Goal: Task Accomplishment & Management: Manage account settings

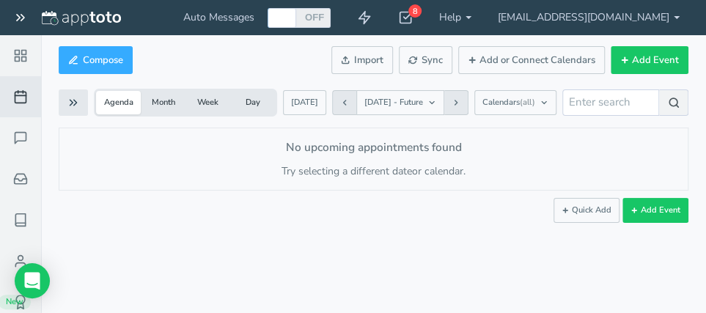
click at [294, 18] on div at bounding box center [282, 18] width 24 height 20
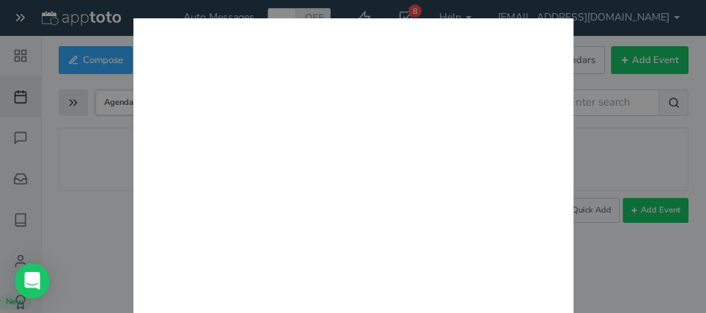
checkbox input "true"
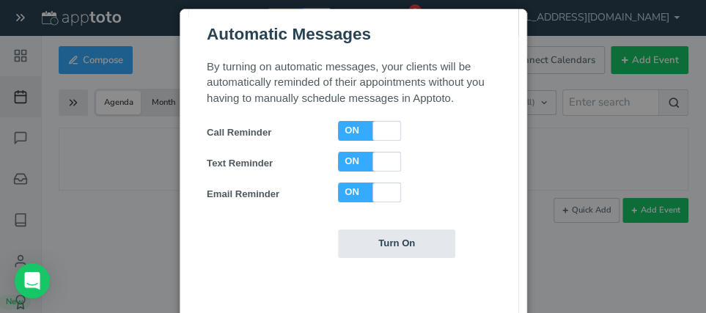
click at [352, 132] on label "ON" at bounding box center [351, 130] width 16 height 12
checkbox input "false"
click at [352, 191] on label "ON" at bounding box center [351, 191] width 16 height 12
checkbox input "false"
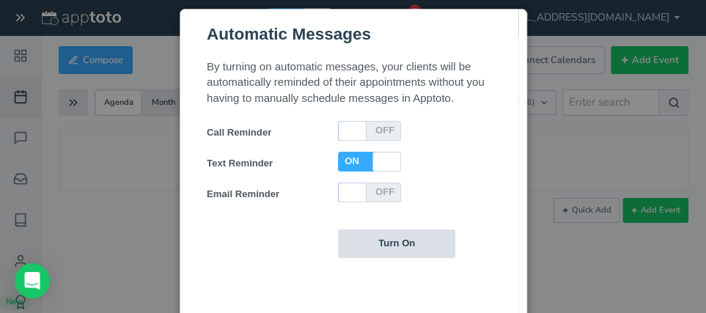
scroll to position [78, 0]
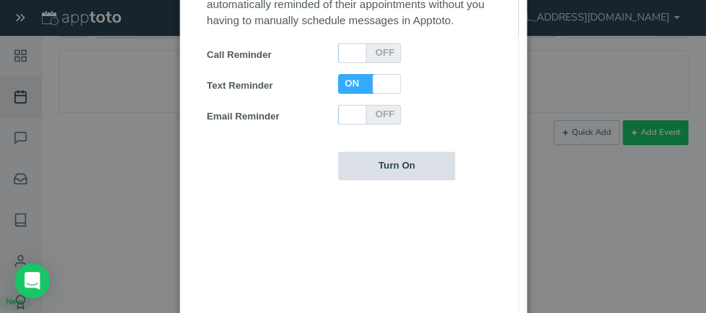
click at [381, 168] on input "Turn On" at bounding box center [395, 166] width 117 height 29
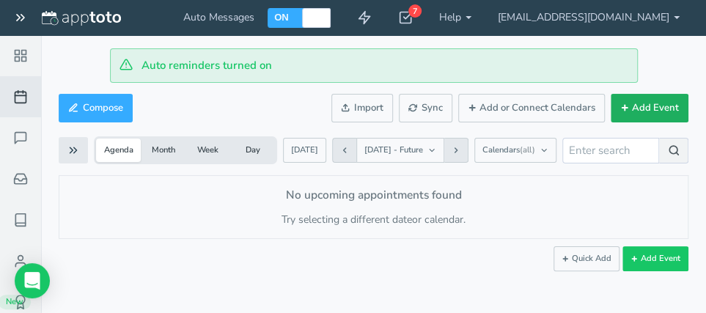
click at [640, 110] on button "Add Event" at bounding box center [650, 108] width 78 height 29
select select "number:17767"
type input "[DATE]"
type input "10:00am"
type input "[DATE]"
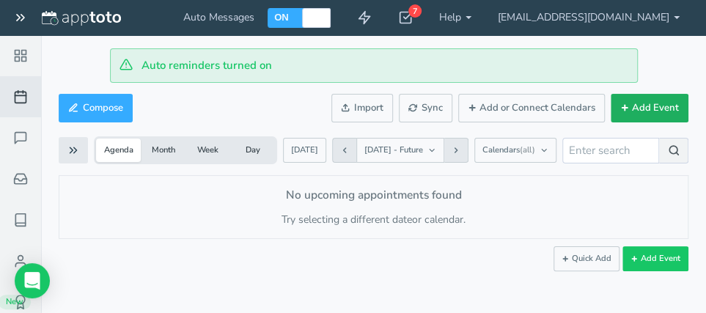
type input "11:00am"
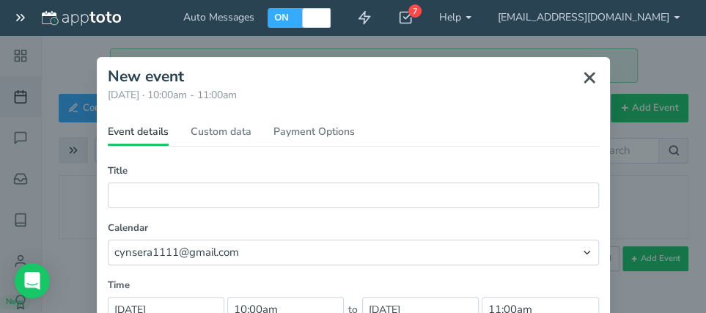
click at [584, 76] on icon at bounding box center [590, 78] width 18 height 18
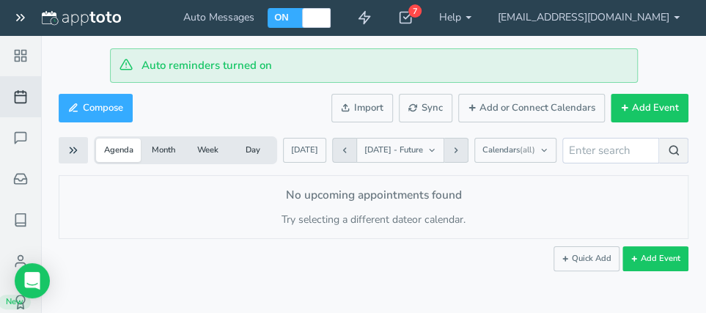
click at [201, 151] on button "Week" at bounding box center [207, 150] width 45 height 23
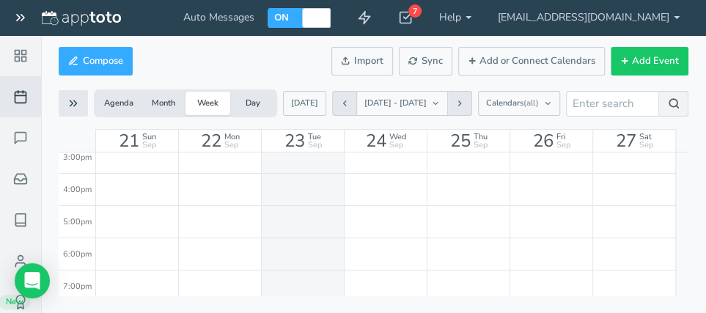
scroll to position [512, 0]
click at [392, 137] on span "Wed" at bounding box center [397, 137] width 17 height 8
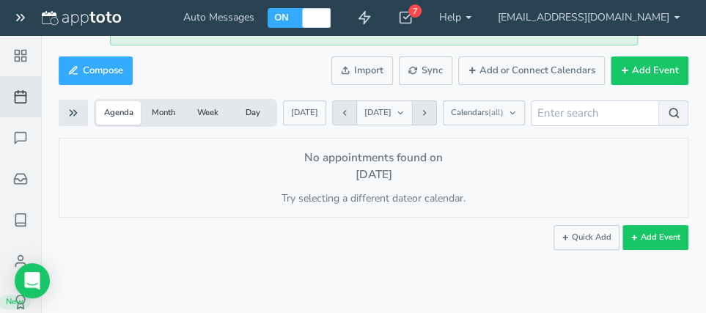
scroll to position [34, 0]
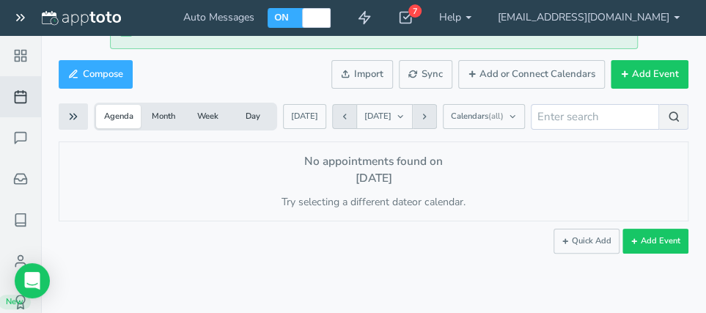
click at [257, 116] on button "Day" at bounding box center [252, 116] width 45 height 23
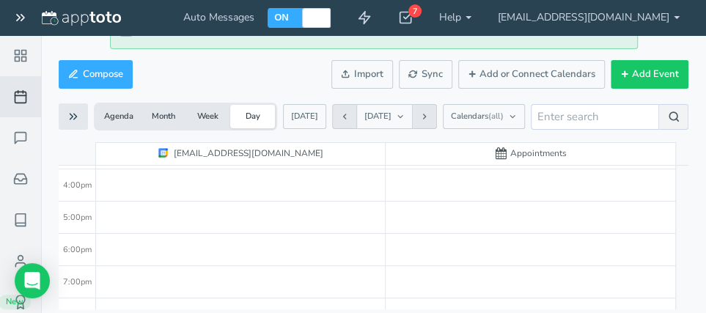
scroll to position [258, 0]
click at [534, 155] on span "Appointments" at bounding box center [538, 153] width 56 height 12
click at [94, 224] on div "3:00pm" at bounding box center [77, 228] width 37 height 32
click at [86, 221] on div "3:00pm" at bounding box center [77, 228] width 37 height 32
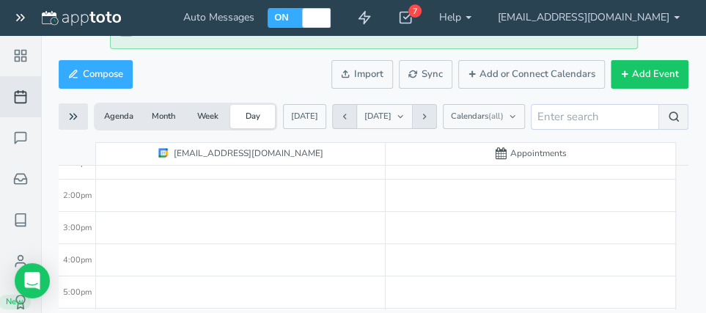
click at [149, 224] on div at bounding box center [241, 115] width 290 height 774
click at [83, 221] on div "3:00pm" at bounding box center [77, 228] width 37 height 32
